Goal: Task Accomplishment & Management: Manage account settings

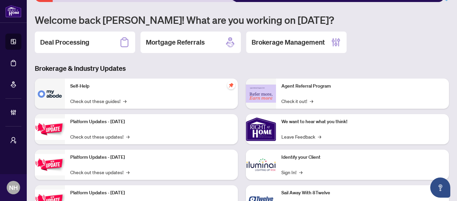
scroll to position [67, 0]
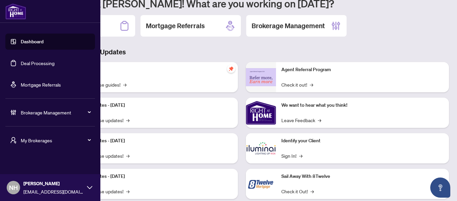
click at [45, 142] on span "My Brokerages" at bounding box center [56, 139] width 70 height 7
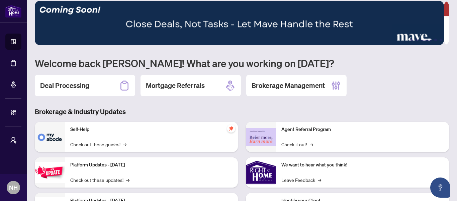
scroll to position [0, 0]
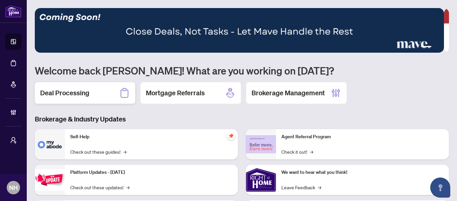
click at [89, 89] on h2 "Deal Processing" at bounding box center [64, 92] width 49 height 9
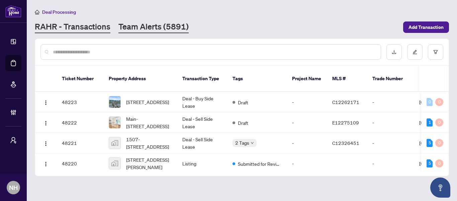
click at [146, 24] on link "Team Alerts (5891)" at bounding box center [154, 27] width 70 height 12
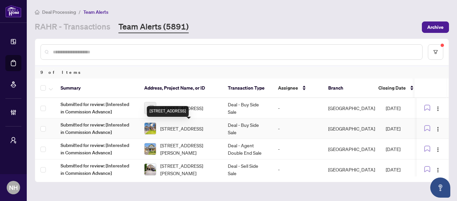
click at [185, 126] on span "[STREET_ADDRESS]" at bounding box center [181, 128] width 43 height 7
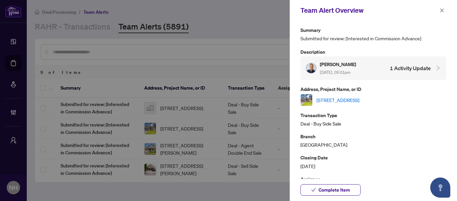
click at [360, 96] on link "[STREET_ADDRESS]" at bounding box center [338, 99] width 43 height 7
click at [440, 8] on icon "close" at bounding box center [442, 10] width 5 height 5
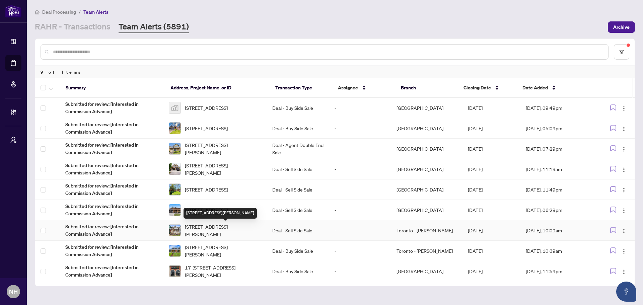
scroll to position [1, 0]
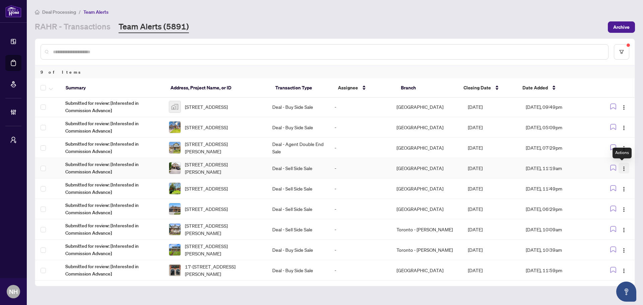
click at [457, 166] on img "button" at bounding box center [623, 168] width 5 height 5
click at [457, 200] on span "Complete Item" at bounding box center [606, 202] width 31 height 7
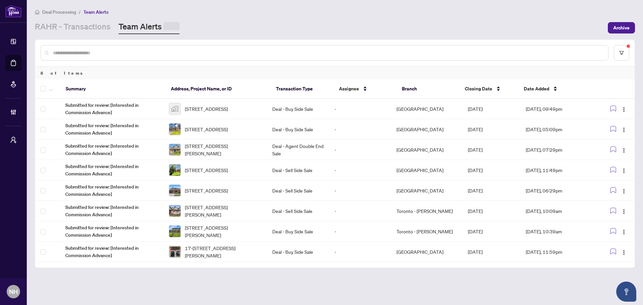
scroll to position [0, 0]
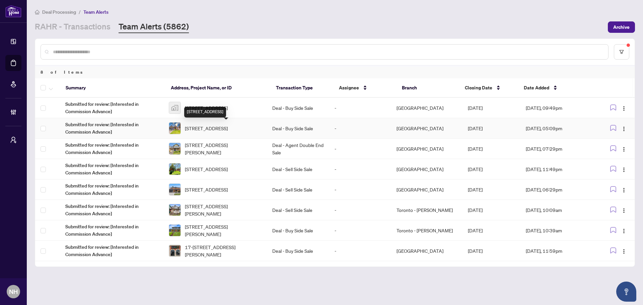
click at [226, 129] on span "[STREET_ADDRESS]" at bounding box center [206, 128] width 43 height 7
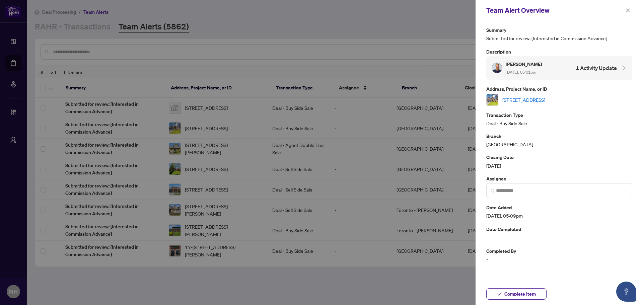
click at [457, 98] on link "[STREET_ADDRESS]" at bounding box center [523, 99] width 43 height 7
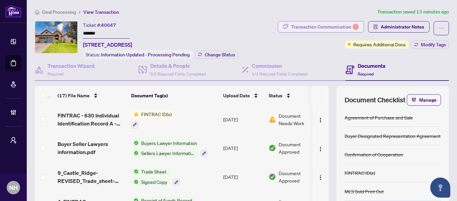
click at [305, 26] on div "Transaction Communication 1" at bounding box center [325, 26] width 68 height 11
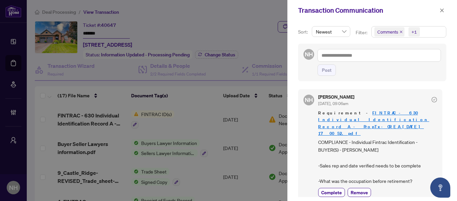
click at [401, 33] on icon "close" at bounding box center [401, 31] width 3 height 3
click at [442, 8] on icon "close" at bounding box center [442, 10] width 5 height 5
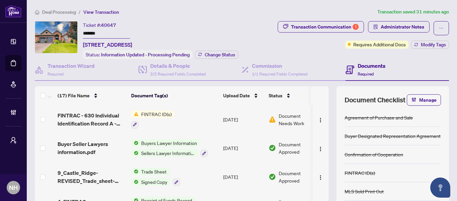
click at [49, 11] on span "Deal Processing" at bounding box center [59, 12] width 34 height 6
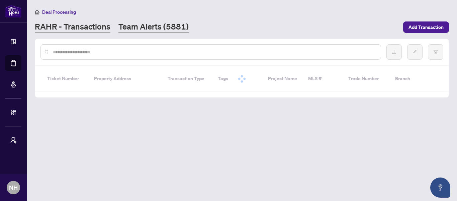
click at [134, 28] on link "Team Alerts (5881)" at bounding box center [154, 27] width 70 height 12
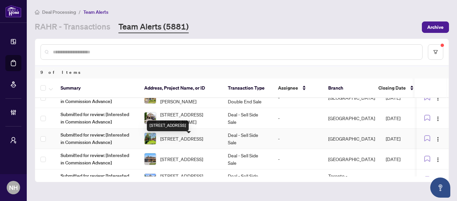
scroll to position [41, 0]
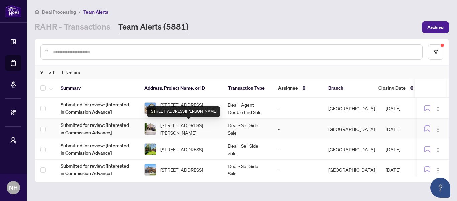
click at [188, 128] on span "[STREET_ADDRESS][PERSON_NAME]" at bounding box center [188, 128] width 57 height 15
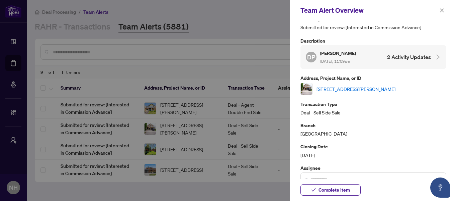
scroll to position [0, 0]
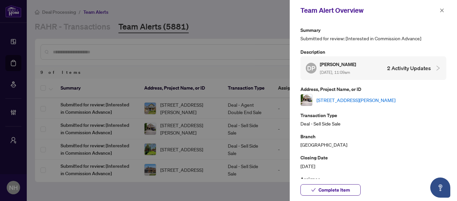
click at [389, 101] on link "[STREET_ADDRESS][PERSON_NAME]" at bounding box center [356, 99] width 79 height 7
click at [443, 9] on icon "close" at bounding box center [442, 10] width 5 height 5
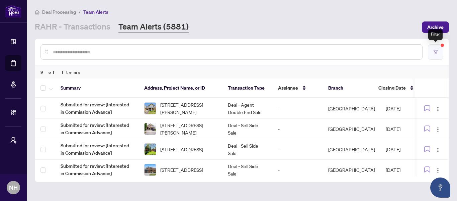
click at [437, 52] on icon "filter" at bounding box center [436, 52] width 4 height 4
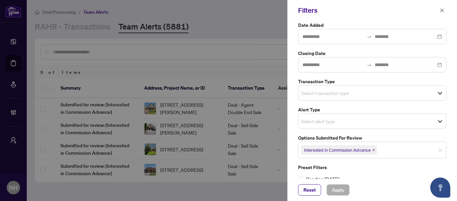
scroll to position [94, 0]
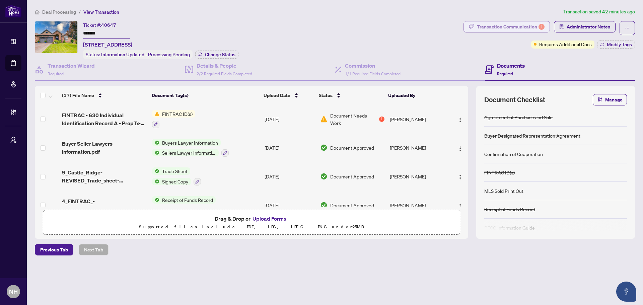
click at [515, 22] on div "Transaction Communication 1" at bounding box center [511, 26] width 68 height 11
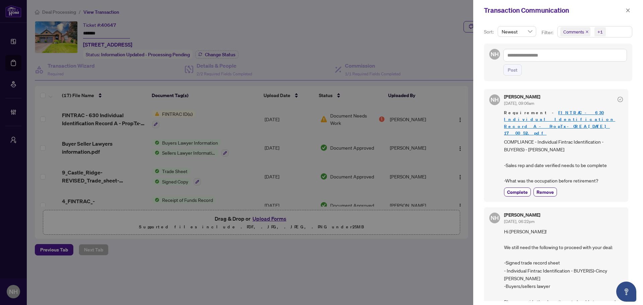
click at [585, 30] on icon "close" at bounding box center [586, 31] width 3 height 3
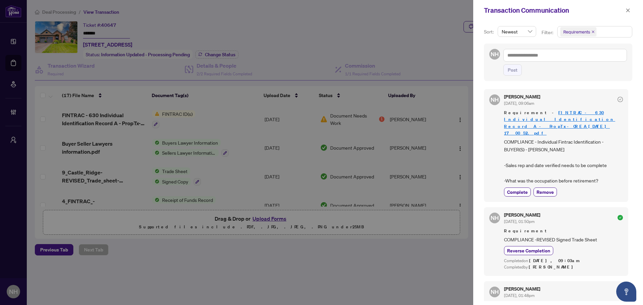
click at [410, 37] on div at bounding box center [321, 152] width 643 height 305
click at [582, 57] on textarea at bounding box center [565, 55] width 124 height 13
click at [627, 12] on icon "close" at bounding box center [627, 10] width 5 height 5
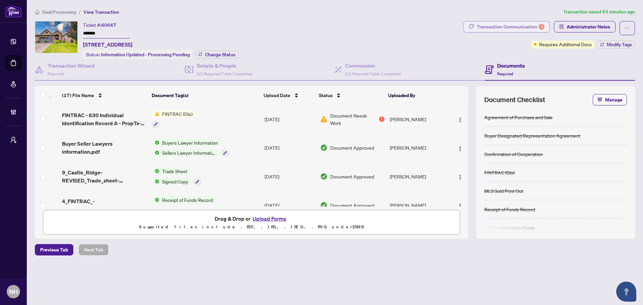
click at [519, 27] on div "Transaction Communication 1" at bounding box center [511, 26] width 68 height 11
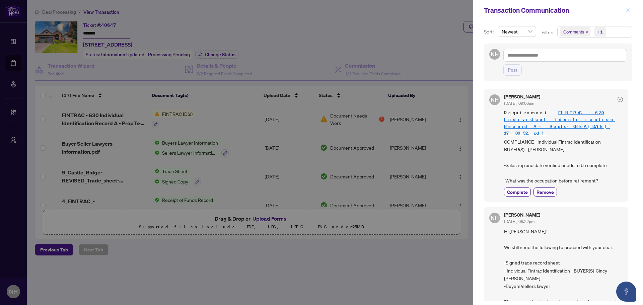
click at [627, 12] on icon "close" at bounding box center [628, 10] width 4 height 4
